Goal: Task Accomplishment & Management: Manage account settings

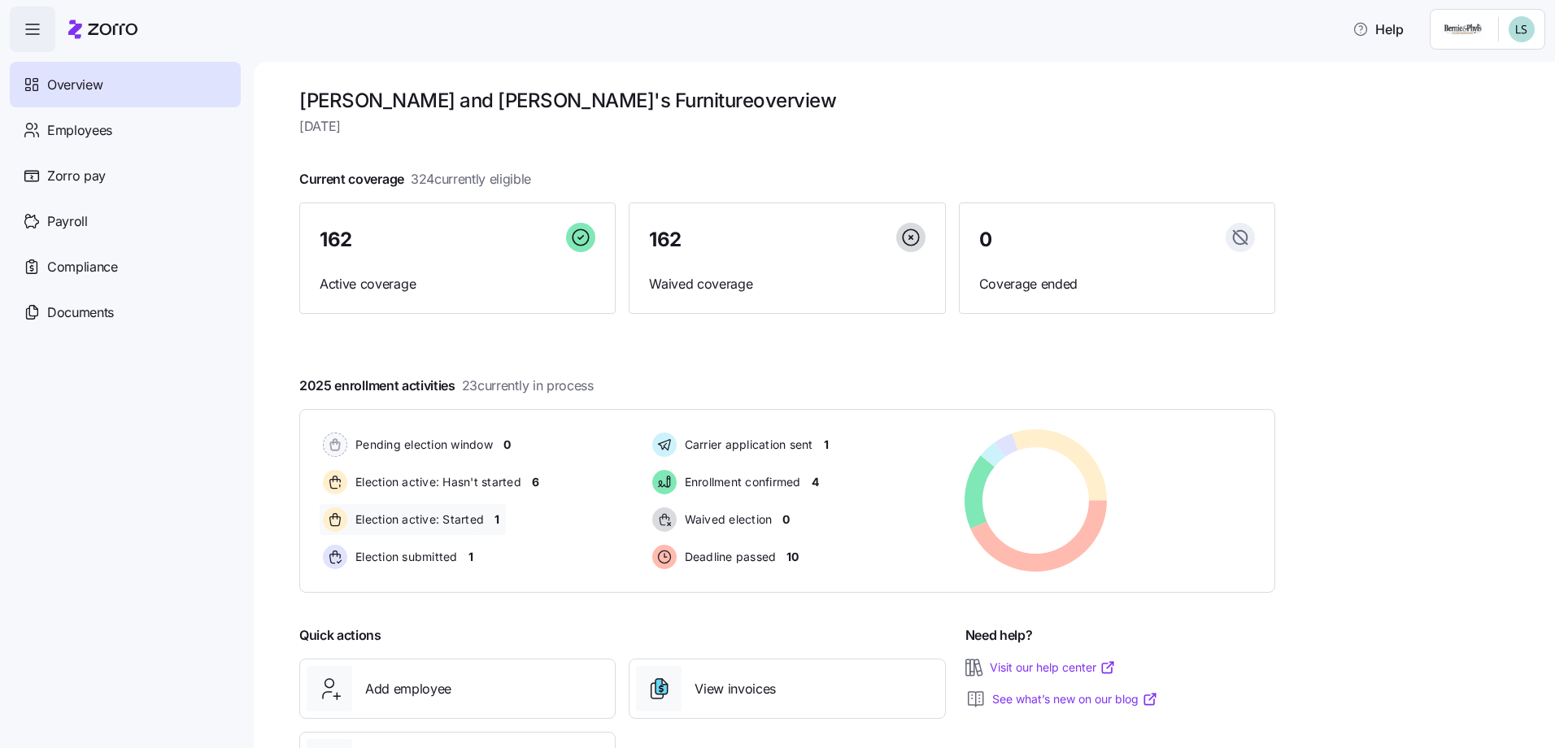
click at [496, 521] on span "1" at bounding box center [496, 520] width 5 height 16
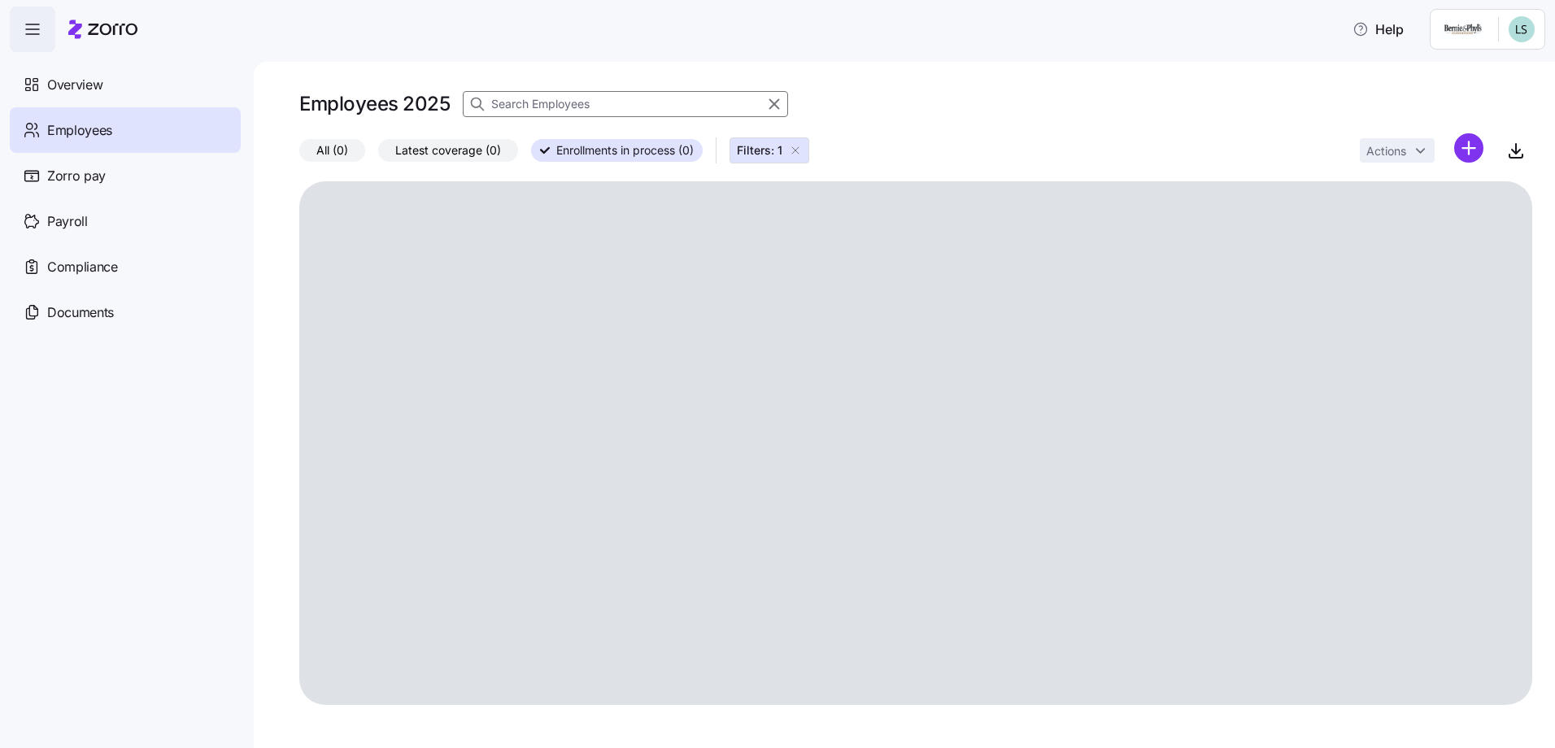
click at [335, 155] on span "All (0)" at bounding box center [332, 150] width 32 height 21
click at [299, 155] on input "All (0)" at bounding box center [299, 155] width 0 height 0
click at [793, 151] on icon "button" at bounding box center [795, 150] width 13 height 13
